Goal: Task Accomplishment & Management: Manage account settings

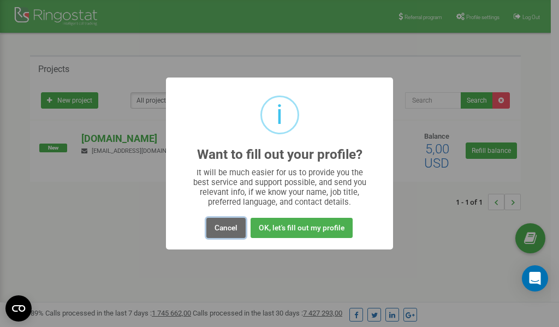
click at [229, 227] on button "Cancel" at bounding box center [225, 228] width 39 height 20
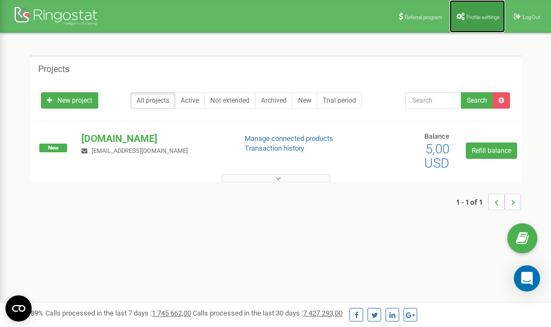
click at [472, 19] on span "Profile settings" at bounding box center [482, 17] width 33 height 6
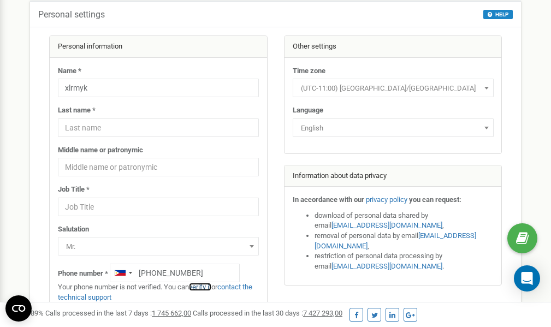
click at [209, 286] on link "verify it" at bounding box center [200, 287] width 22 height 8
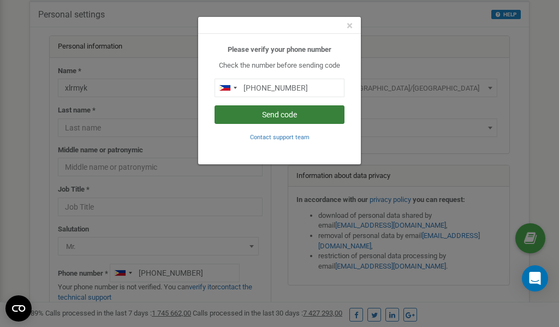
click at [276, 115] on button "Send code" at bounding box center [279, 114] width 130 height 19
